Goal: Task Accomplishment & Management: Manage account settings

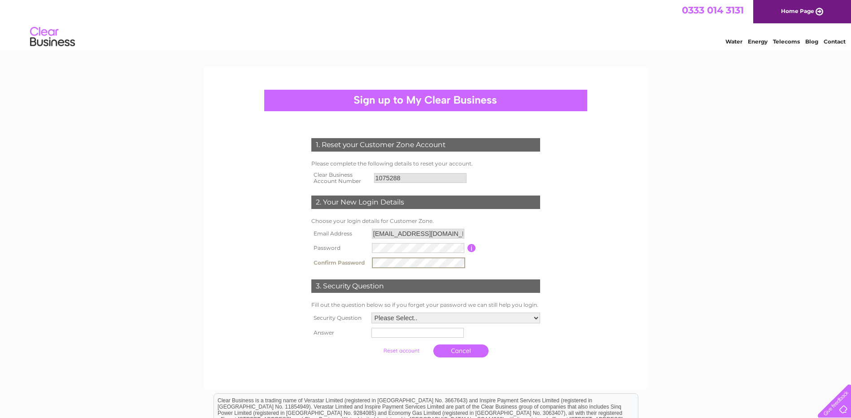
click at [538, 321] on select "Please Select.. In what town or city was your first job? In what town or city d…" at bounding box center [455, 318] width 169 height 11
select select "2"
click at [370, 312] on select "Please Select.. In what town or city was your first job? In what town or city d…" at bounding box center [454, 318] width 169 height 12
click at [411, 335] on input "text" at bounding box center [416, 333] width 92 height 10
type input "DUDLEY"
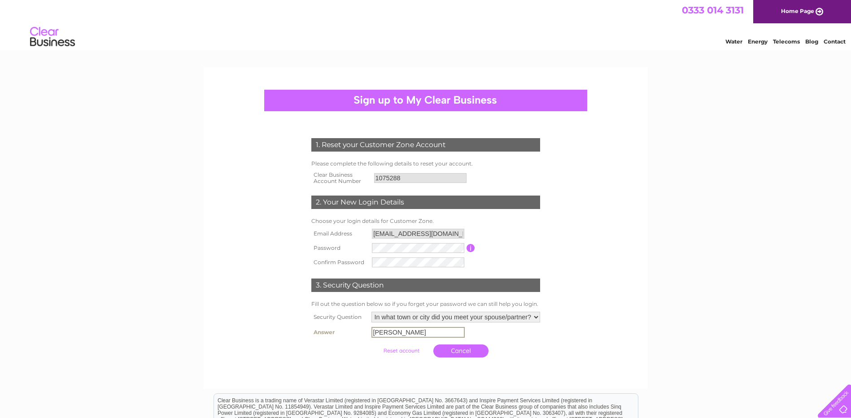
click at [403, 350] on input "submit" at bounding box center [401, 350] width 55 height 13
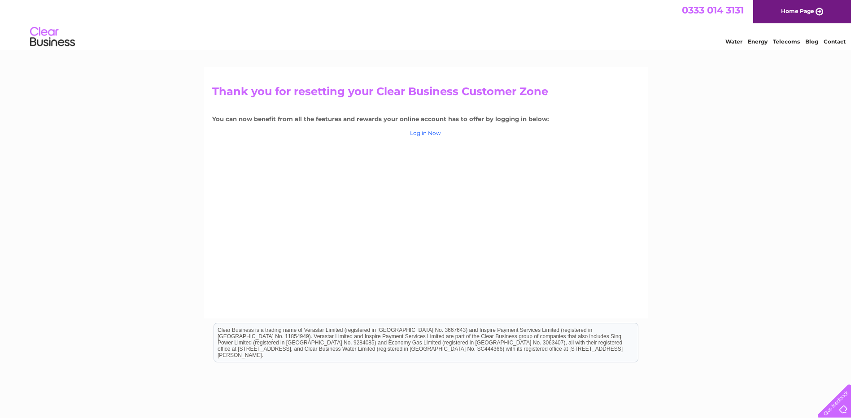
click at [428, 134] on link "Log in Now" at bounding box center [425, 133] width 31 height 7
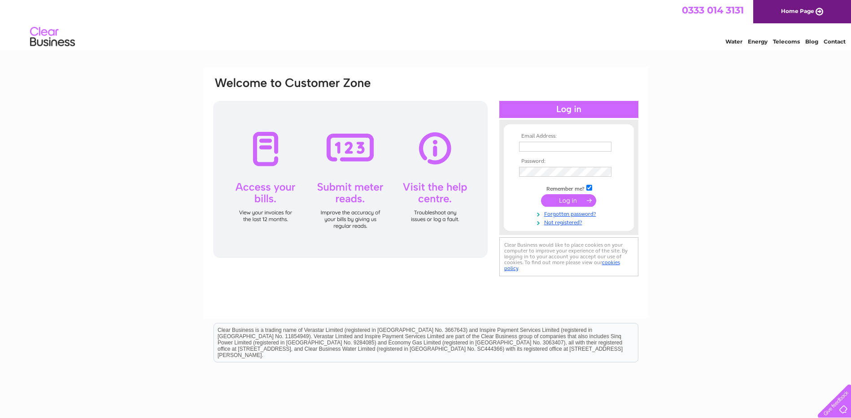
type input "[EMAIL_ADDRESS][DOMAIN_NAME]"
click at [704, 212] on div "Email Address: lhcsales@btconnect.com Password: Forgotten password?" at bounding box center [425, 269] width 851 height 404
click at [560, 196] on input "submit" at bounding box center [568, 200] width 55 height 13
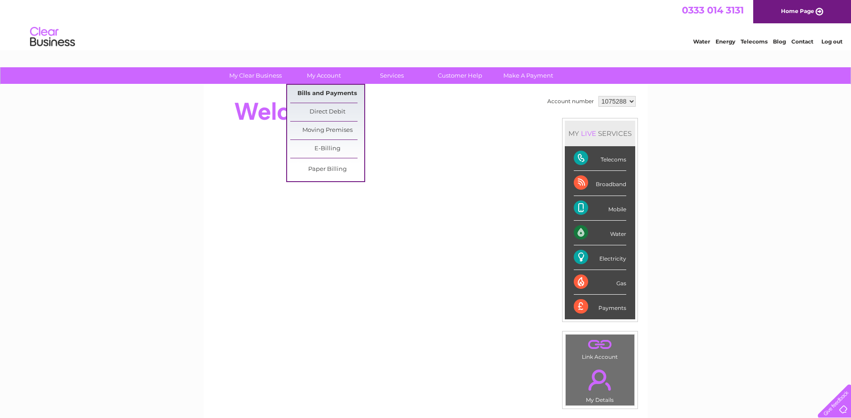
click at [323, 92] on link "Bills and Payments" at bounding box center [327, 94] width 74 height 18
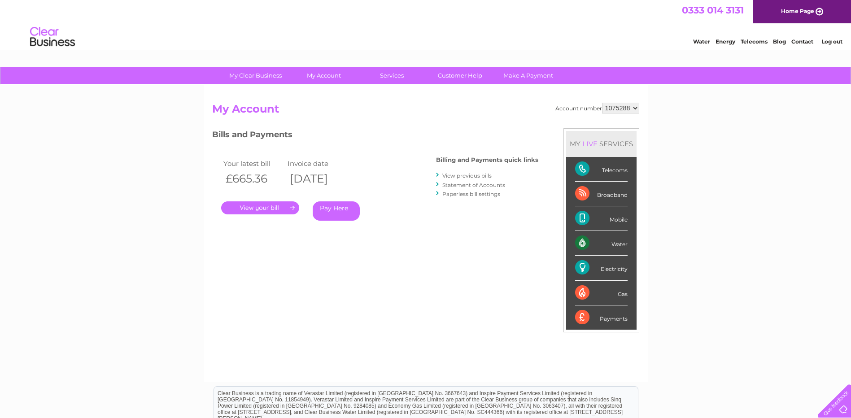
click at [249, 204] on link "." at bounding box center [260, 207] width 78 height 13
